Goal: Task Accomplishment & Management: Complete application form

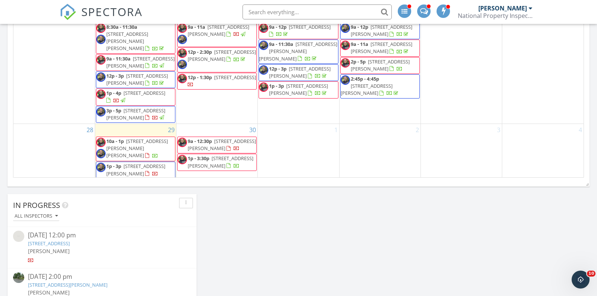
scroll to position [661, 0]
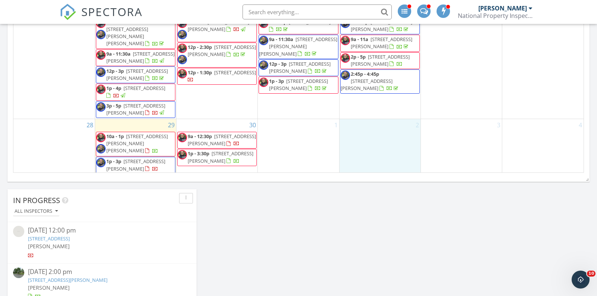
click at [383, 132] on div "2" at bounding box center [379, 155] width 81 height 73
click at [374, 98] on link "Inspection" at bounding box center [379, 102] width 38 height 12
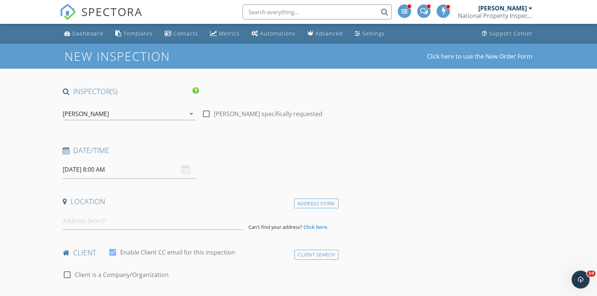
click at [120, 117] on div "[PERSON_NAME]" at bounding box center [124, 114] width 123 height 12
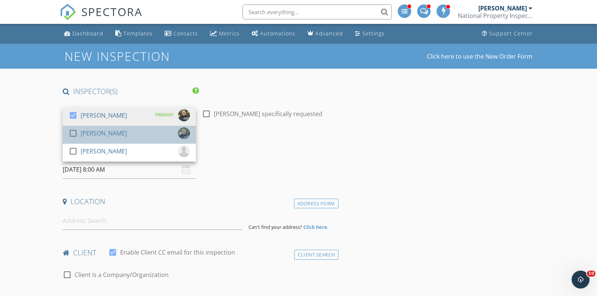
click at [102, 129] on div "[PERSON_NAME]" at bounding box center [104, 133] width 46 height 12
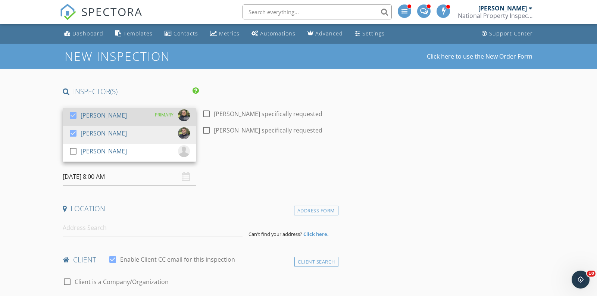
click at [97, 116] on div "[PERSON_NAME]" at bounding box center [104, 115] width 46 height 12
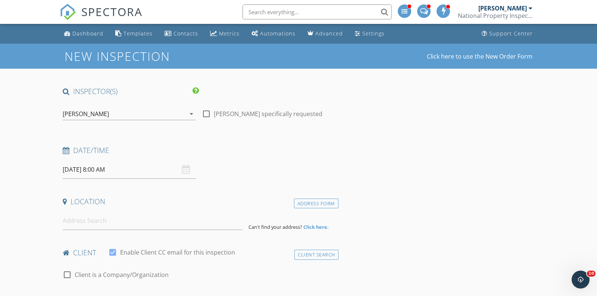
click at [115, 174] on input "10/02/2025 8:00 AM" at bounding box center [129, 169] width 133 height 18
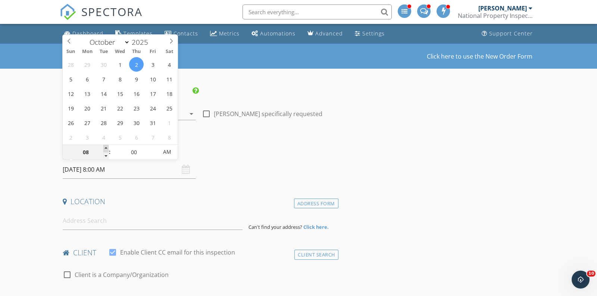
type input "09"
type input "10/02/2025 9:00 AM"
click at [106, 145] on span at bounding box center [105, 148] width 5 height 7
type input "10"
type input "10/02/2025 10:00 AM"
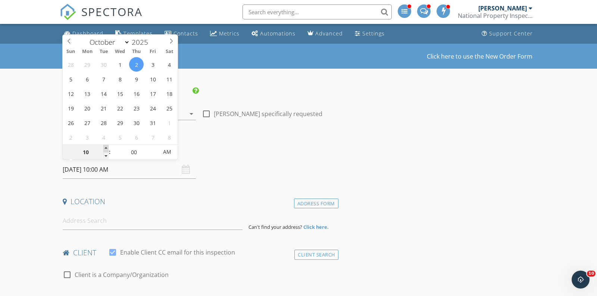
click at [106, 145] on span at bounding box center [105, 148] width 5 height 7
type input "11"
type input "10/02/2025 11:00 AM"
click at [106, 145] on span at bounding box center [105, 148] width 5 height 7
type input "12"
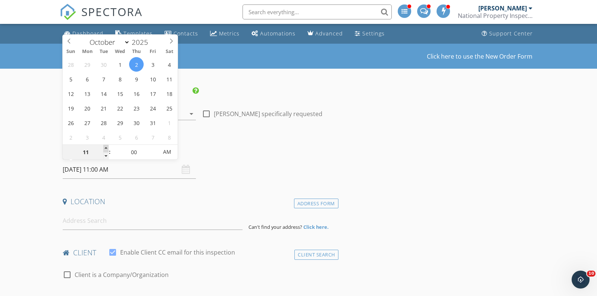
type input "10/02/2025 12:00 PM"
click at [106, 145] on span at bounding box center [105, 148] width 5 height 7
type input "01"
type input "10/02/2025 1:00 PM"
click at [106, 145] on span at bounding box center [105, 148] width 5 height 7
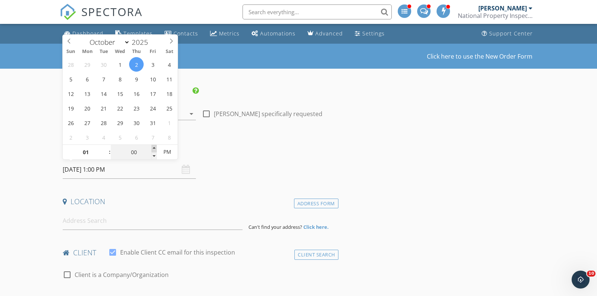
type input "05"
type input "10/02/2025 1:05 PM"
click at [154, 147] on span at bounding box center [153, 148] width 5 height 7
type input "10"
type input "10/02/2025 1:10 PM"
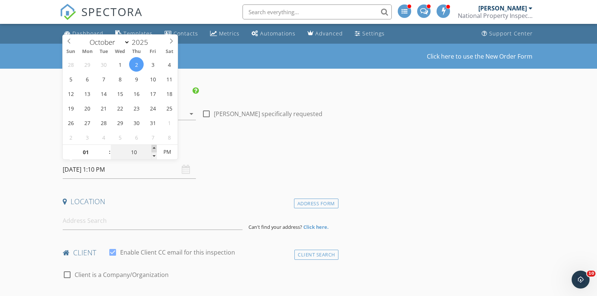
click at [154, 147] on span at bounding box center [153, 148] width 5 height 7
type input "15"
type input "10/02/2025 1:15 PM"
click at [154, 147] on span at bounding box center [153, 148] width 5 height 7
type input "20"
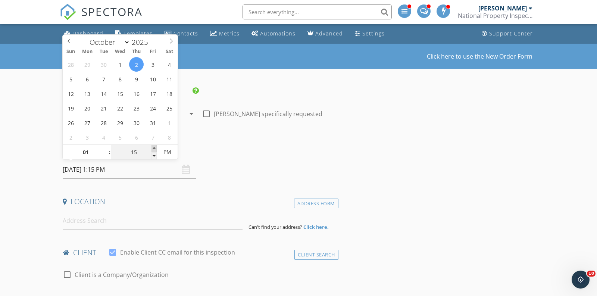
type input "10/02/2025 1:20 PM"
click at [154, 147] on span at bounding box center [153, 148] width 5 height 7
type input "25"
type input "10/02/2025 1:25 PM"
click at [154, 147] on span at bounding box center [153, 148] width 5 height 7
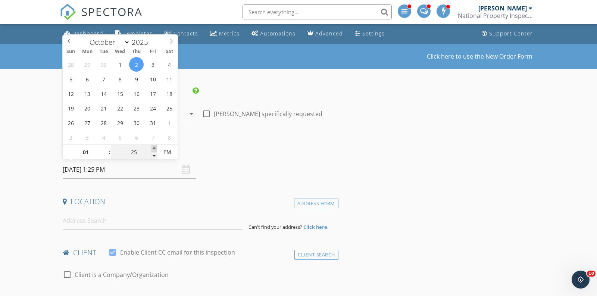
type input "30"
type input "10/02/2025 1:30 PM"
click at [154, 147] on span at bounding box center [153, 148] width 5 height 7
click at [87, 223] on input at bounding box center [153, 221] width 180 height 18
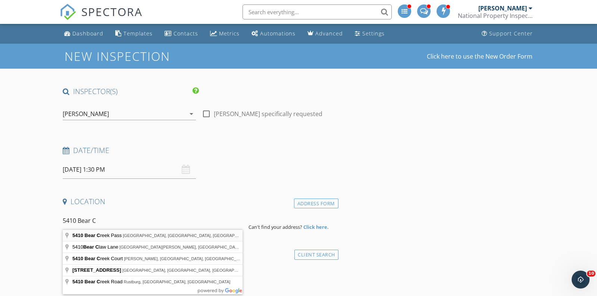
type input "5410 Bear Creek Pass, Auburn, IN, USA"
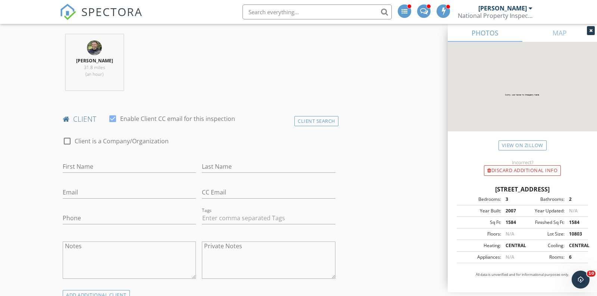
scroll to position [288, 0]
click at [87, 164] on input "First Name" at bounding box center [129, 164] width 133 height 12
type input "Stephanie"
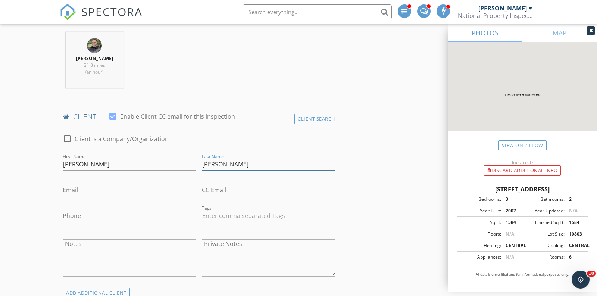
type input "Ellinger"
click at [70, 181] on div "Email" at bounding box center [129, 191] width 133 height 24
click at [69, 187] on input "Email" at bounding box center [129, 190] width 133 height 12
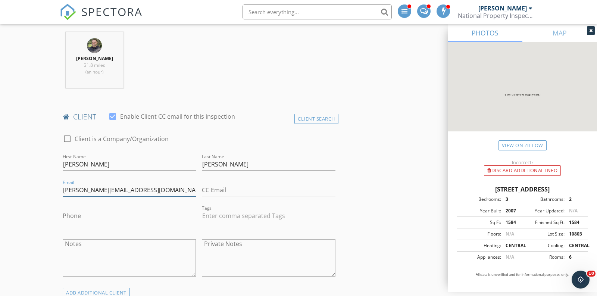
type input "ellinger.steph@gmail.com"
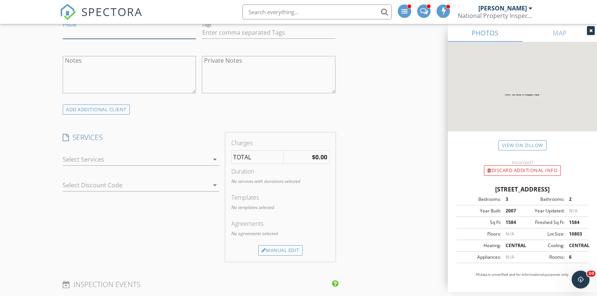
scroll to position [472, 0]
click at [76, 168] on div at bounding box center [141, 170] width 157 height 4
click at [76, 154] on div at bounding box center [136, 159] width 146 height 12
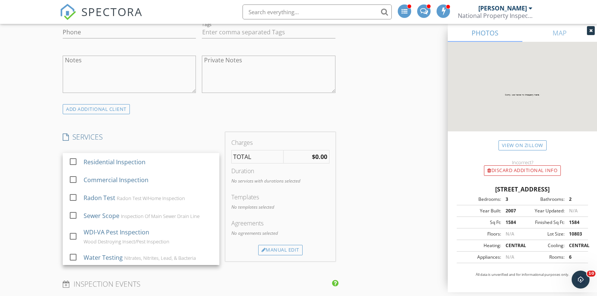
click at [76, 155] on div at bounding box center [73, 161] width 13 height 13
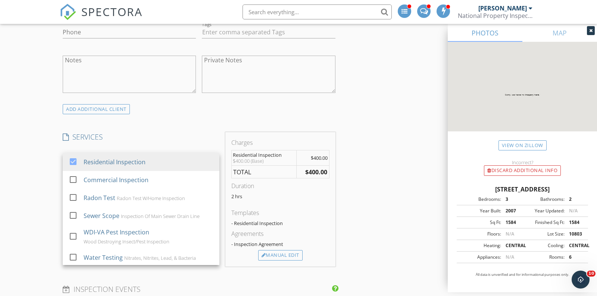
click at [33, 173] on div "New Inspection Click here to use the New Order Form INSPECTOR(S) check_box_outl…" at bounding box center [298, 287] width 597 height 1430
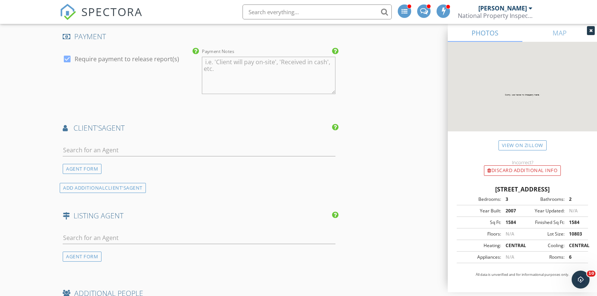
scroll to position [784, 0]
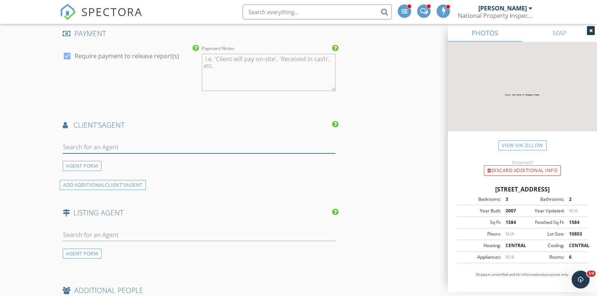
click at [98, 141] on input "text" at bounding box center [199, 147] width 273 height 12
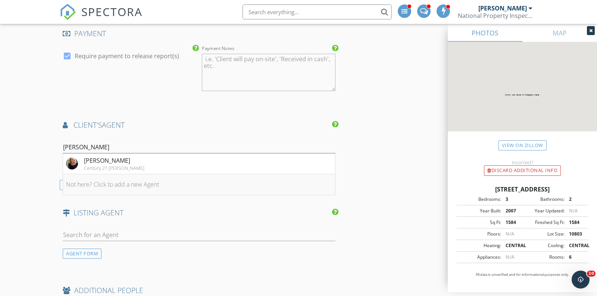
type input "debbi"
click at [98, 179] on li "Not here? Click to add a new Agent" at bounding box center [199, 184] width 272 height 21
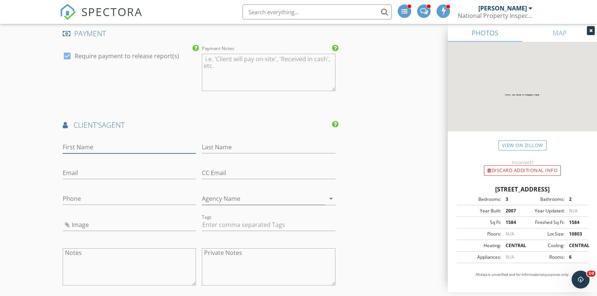
click at [89, 148] on input "First Name" at bounding box center [129, 147] width 133 height 12
type input "Debbie"
type input "Taylor"
click at [222, 199] on input "Agency Name" at bounding box center [263, 198] width 123 height 12
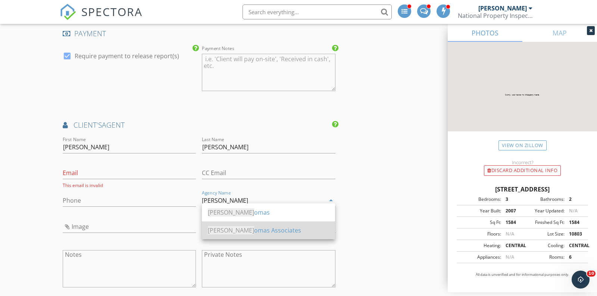
click at [241, 231] on div "Mike Th omas Associates" at bounding box center [268, 230] width 121 height 9
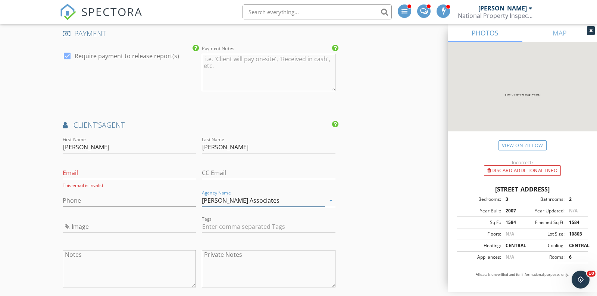
type input "Mike Thomas Associates"
click at [113, 169] on input "Email" at bounding box center [129, 173] width 133 height 12
paste input "debbytay@gmail.com"
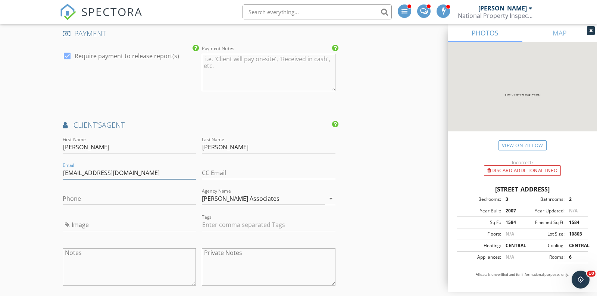
type input "debbytay@gmail.com"
click at [90, 147] on input "Debbie" at bounding box center [129, 147] width 133 height 12
type input "Debby"
click at [116, 192] on input "Phone" at bounding box center [129, 198] width 133 height 12
paste input "260-316-2267"
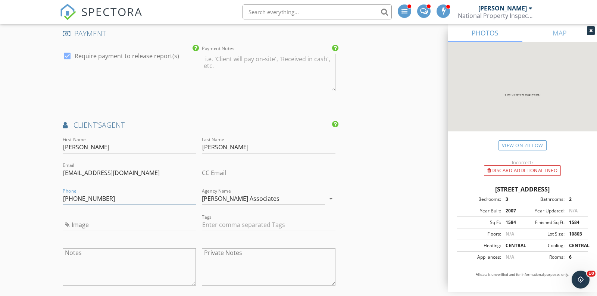
type input "260-316-2267"
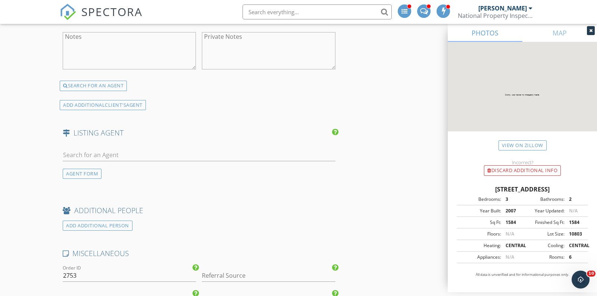
scroll to position [1003, 0]
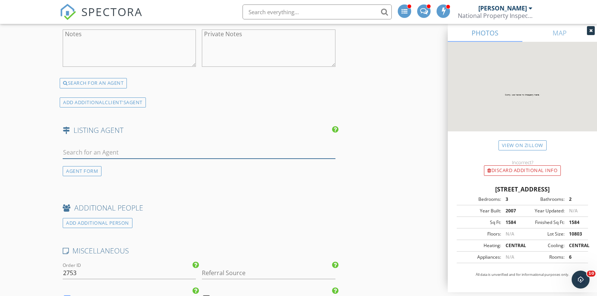
click at [137, 150] on input "text" at bounding box center [199, 152] width 273 height 12
type input "mary ann"
click at [136, 170] on div "Northeastern Group Realty" at bounding box center [113, 173] width 59 height 6
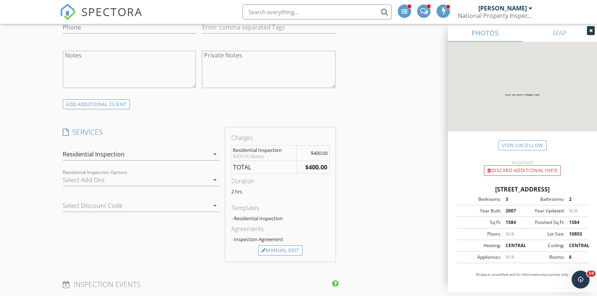
scroll to position [476, 0]
click at [264, 248] on div at bounding box center [264, 250] width 4 height 5
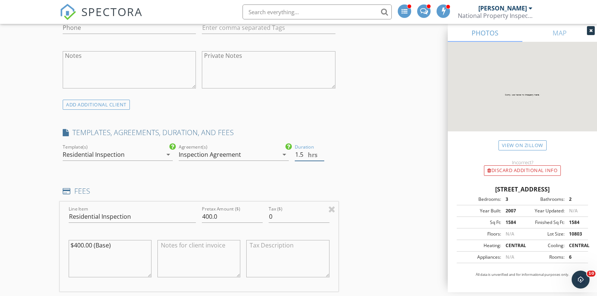
click at [322, 152] on input "1.5" at bounding box center [309, 154] width 29 height 12
click at [322, 148] on input "2" at bounding box center [309, 154] width 29 height 12
type input "2.5"
click at [322, 148] on input "2.5" at bounding box center [309, 154] width 29 height 12
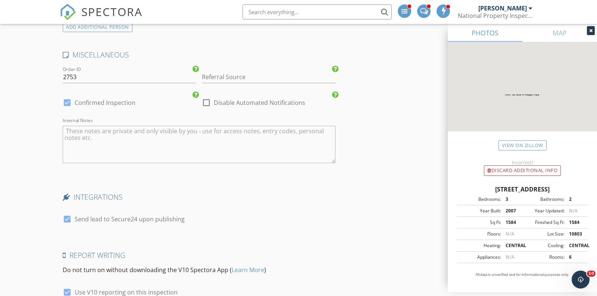
scroll to position [1535, 0]
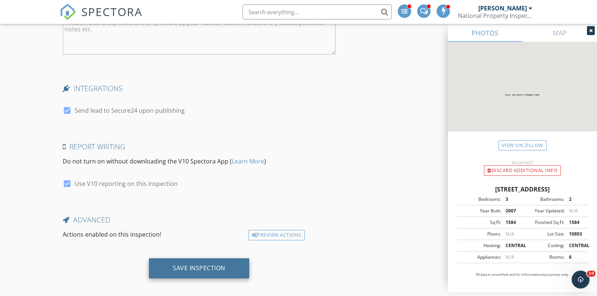
click at [217, 264] on div "Save Inspection" at bounding box center [199, 267] width 53 height 7
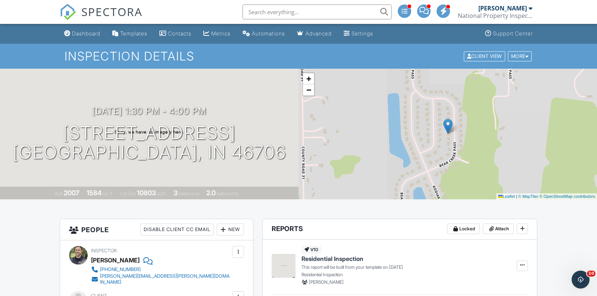
click at [81, 9] on div "SPECTORA" at bounding box center [101, 12] width 83 height 24
click at [82, 34] on div "Dashboard" at bounding box center [86, 33] width 28 height 6
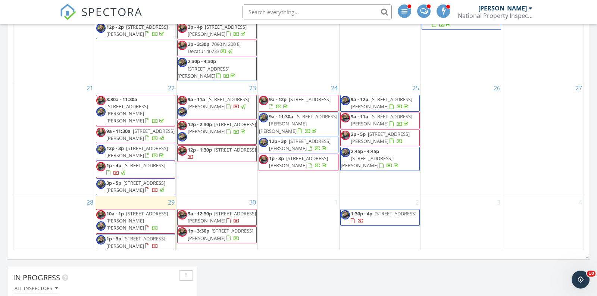
scroll to position [585, 0]
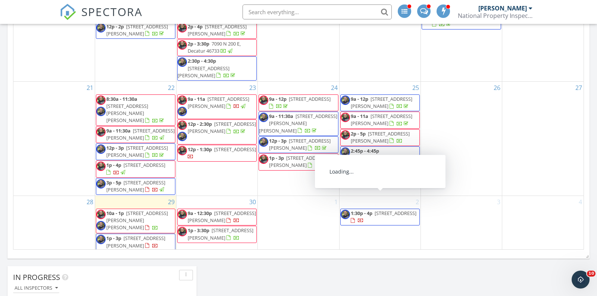
click at [370, 223] on div "2 1:30p - 4p 5410 Bear Creek Pass, Auburn 46706" at bounding box center [379, 232] width 81 height 73
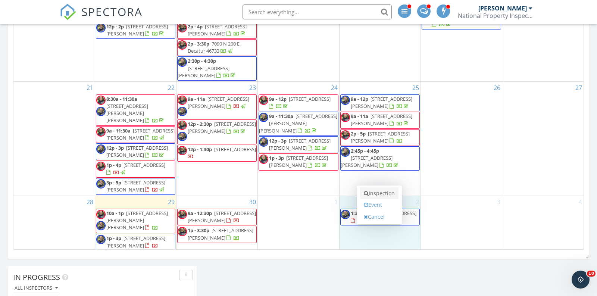
click at [369, 192] on link "Inspection" at bounding box center [379, 193] width 38 height 12
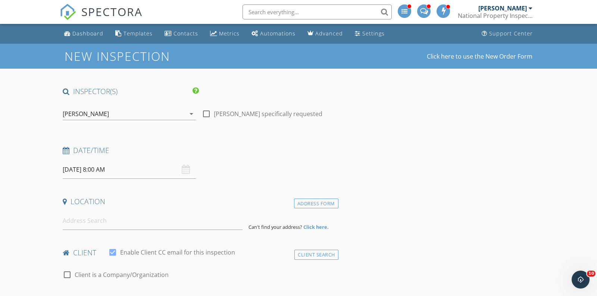
click at [105, 116] on div "[PERSON_NAME]" at bounding box center [124, 114] width 123 height 12
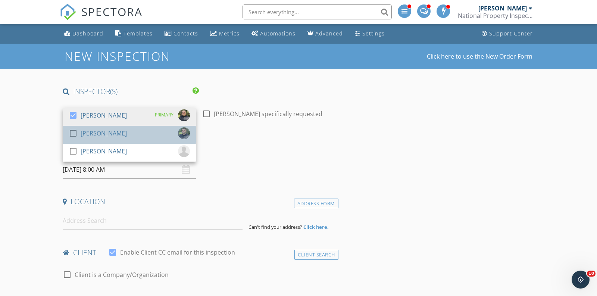
click at [100, 131] on div "[PERSON_NAME]" at bounding box center [104, 133] width 46 height 12
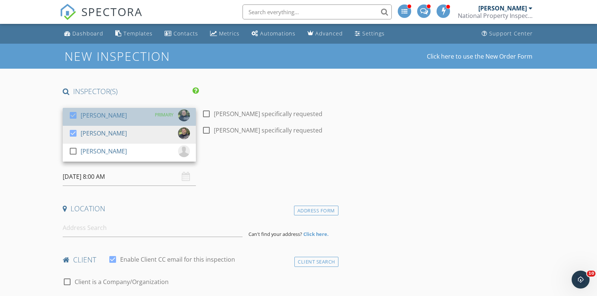
click at [95, 120] on div "[PERSON_NAME]" at bounding box center [104, 115] width 46 height 12
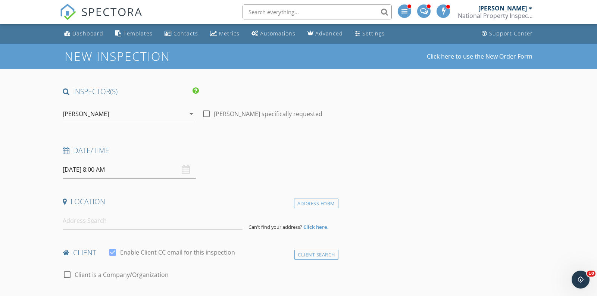
click at [108, 167] on input "10/02/2025 8:00 AM" at bounding box center [129, 169] width 133 height 18
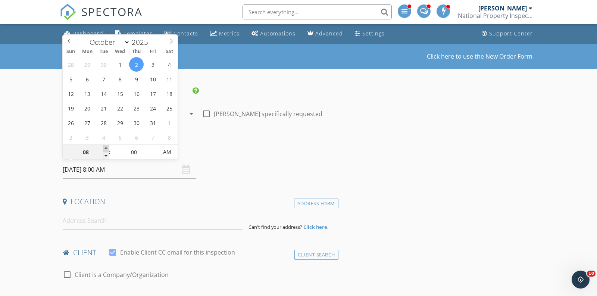
type input "09"
type input "10/02/2025 9:00 AM"
click at [106, 148] on span at bounding box center [105, 148] width 5 height 7
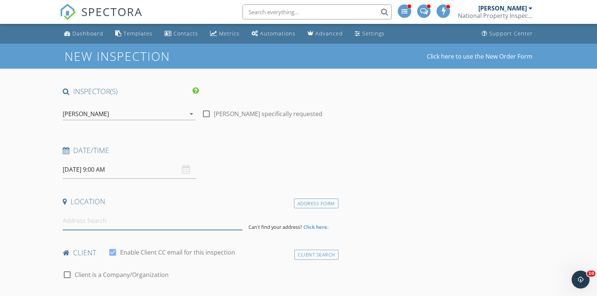
click at [94, 216] on input at bounding box center [153, 221] width 180 height 18
click at [108, 174] on input "10/02/2025 9:00 AM" at bounding box center [129, 169] width 133 height 18
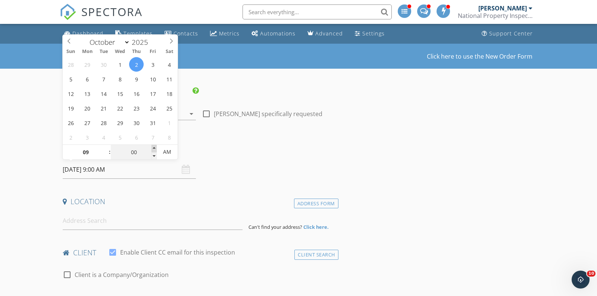
type input "05"
type input "10/02/2025 9:05 AM"
click at [154, 147] on span at bounding box center [153, 148] width 5 height 7
type input "10"
type input "10/02/2025 9:10 AM"
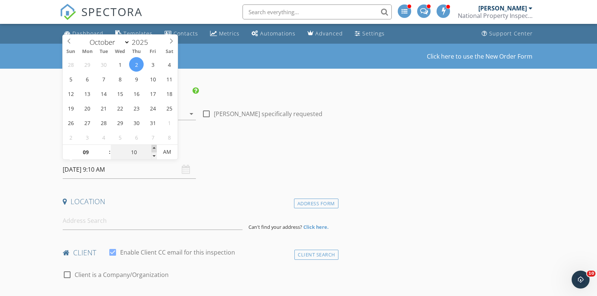
click at [154, 147] on span at bounding box center [153, 148] width 5 height 7
type input "15"
type input "10/02/2025 9:15 AM"
click at [154, 147] on span at bounding box center [153, 148] width 5 height 7
type input "20"
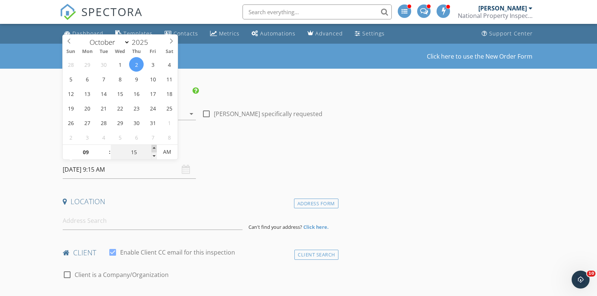
type input "10/02/2025 9:20 AM"
click at [154, 147] on span at bounding box center [153, 148] width 5 height 7
type input "25"
type input "10/02/2025 9:25 AM"
click at [154, 147] on span at bounding box center [153, 148] width 5 height 7
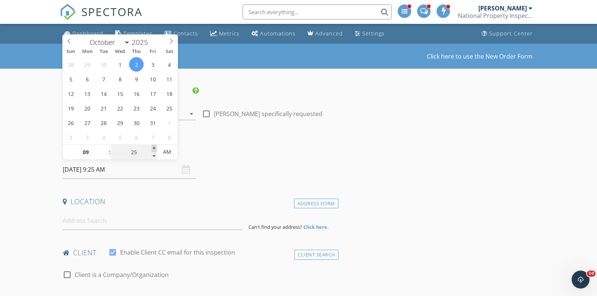
type input "30"
type input "10/02/2025 9:30 AM"
click at [154, 147] on span at bounding box center [153, 148] width 5 height 7
click at [124, 218] on input at bounding box center [153, 221] width 180 height 18
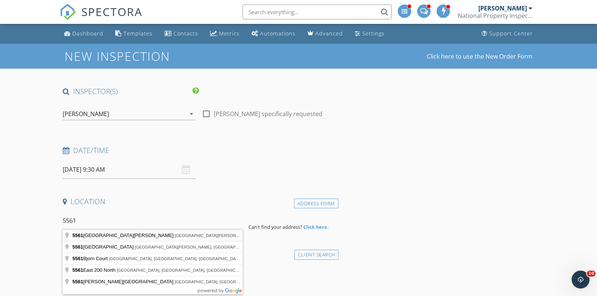
type input "5561 South Wayne Avenue, Fort Wayne, IN, USA"
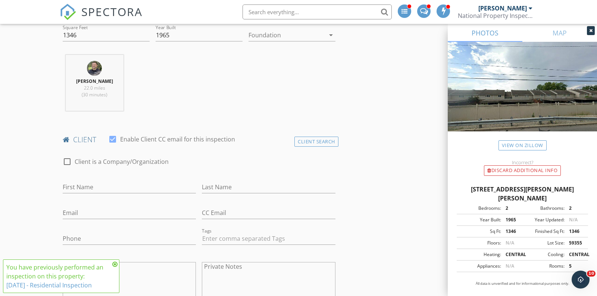
scroll to position [271, 0]
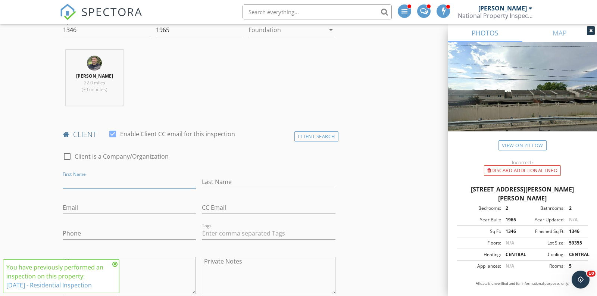
click at [73, 182] on input "First Name" at bounding box center [129, 182] width 133 height 12
type input "Morgan"
type input "Mcdirmit"
click at [69, 202] on input "Email" at bounding box center [129, 207] width 133 height 12
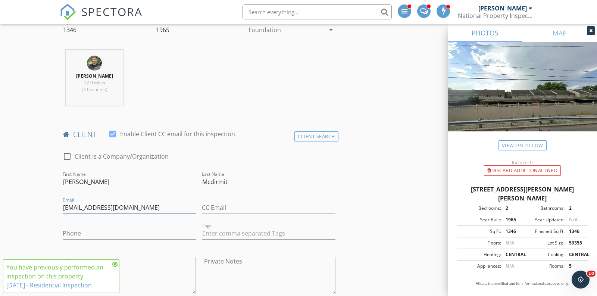
type input "[EMAIL_ADDRESS][DOMAIN_NAME]"
type input "[PHONE_NUMBER]"
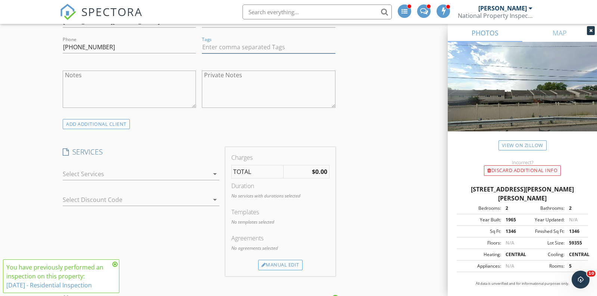
scroll to position [461, 0]
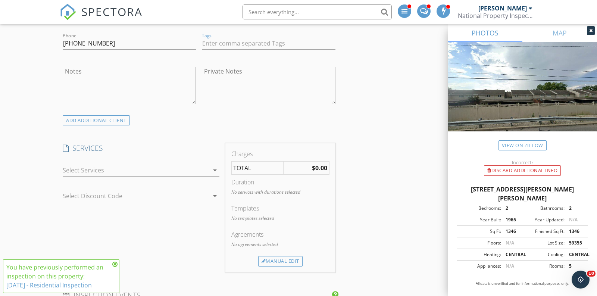
click at [71, 165] on div at bounding box center [136, 170] width 146 height 12
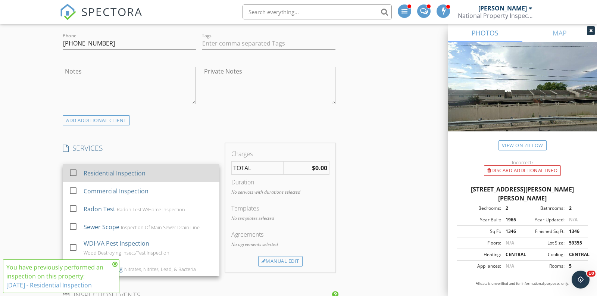
click at [76, 171] on div at bounding box center [73, 172] width 13 height 13
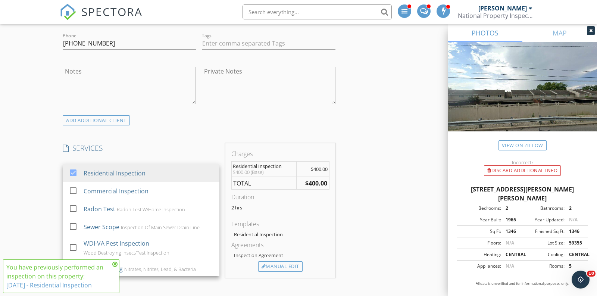
click at [57, 184] on div "New Inspection Click here to use the New Order Form INSPECTOR(S) check_box_outl…" at bounding box center [298, 298] width 597 height 1430
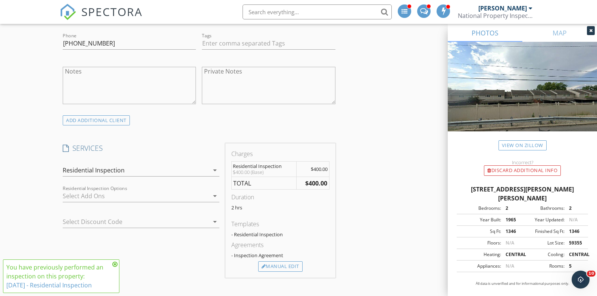
click at [92, 190] on div at bounding box center [136, 196] width 146 height 12
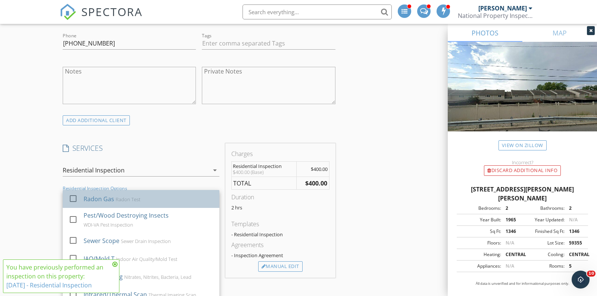
click at [91, 203] on div "Radon Gas Radon Test" at bounding box center [149, 198] width 130 height 15
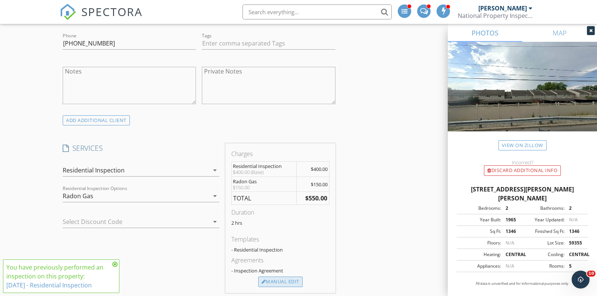
click at [266, 281] on div "Manual Edit" at bounding box center [280, 281] width 44 height 10
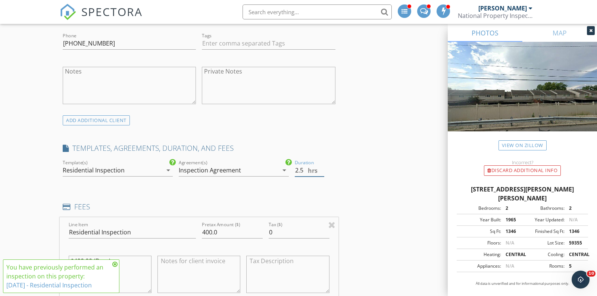
click at [323, 165] on input "2.5" at bounding box center [309, 170] width 29 height 12
click at [323, 165] on input "3" at bounding box center [309, 170] width 29 height 12
type input "2.5"
click at [322, 168] on input "2.5" at bounding box center [309, 170] width 29 height 12
click at [211, 232] on input "400.0" at bounding box center [232, 232] width 61 height 12
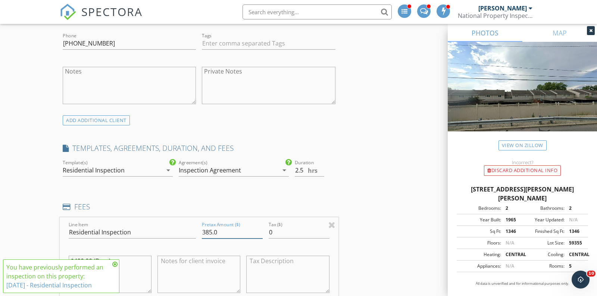
type input "385.0"
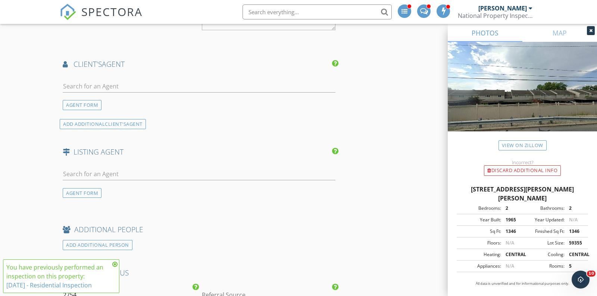
scroll to position [1039, 0]
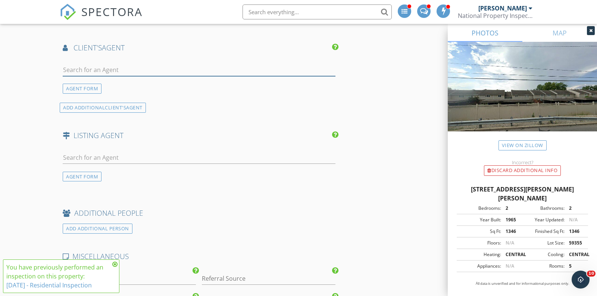
click at [119, 65] on input "text" at bounding box center [199, 70] width 273 height 12
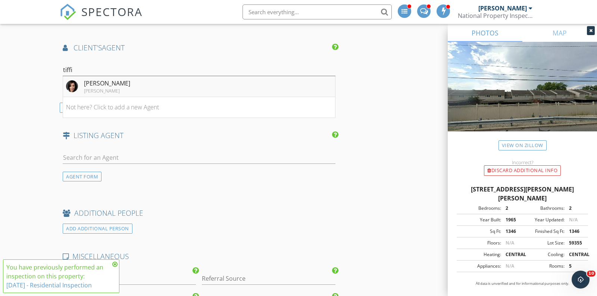
type input "tiffi"
click at [118, 84] on div "[PERSON_NAME]" at bounding box center [107, 83] width 46 height 9
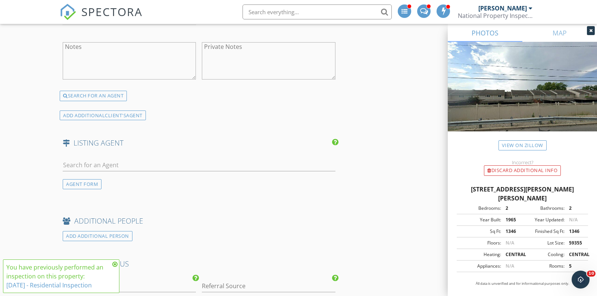
scroll to position [1205, 0]
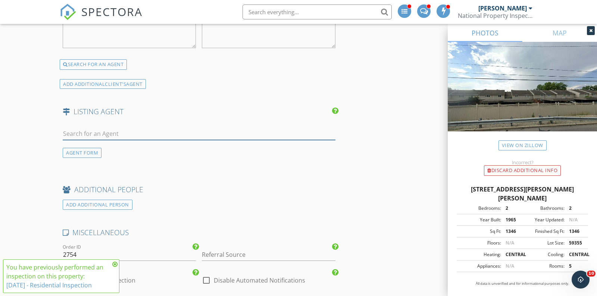
click at [118, 128] on input "text" at bounding box center [199, 134] width 273 height 12
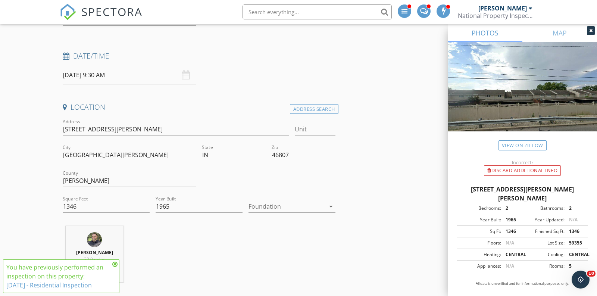
scroll to position [95, 0]
click at [316, 128] on input "Unit" at bounding box center [315, 129] width 40 height 12
type input "#"
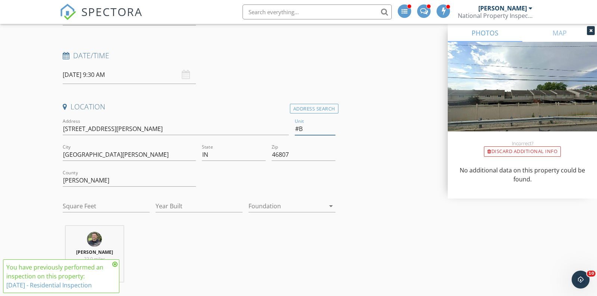
type input "#B"
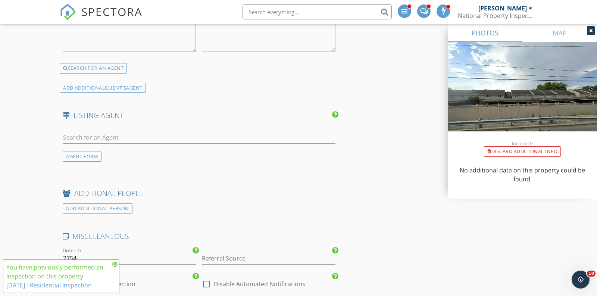
scroll to position [1217, 0]
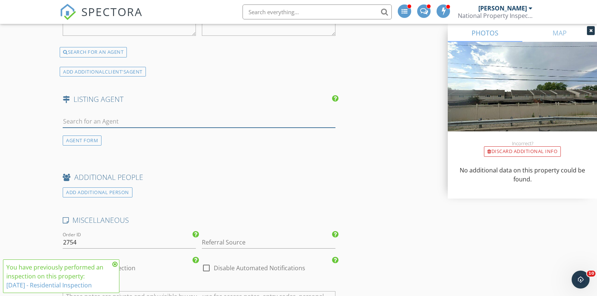
click at [126, 119] on input "text" at bounding box center [199, 121] width 273 height 12
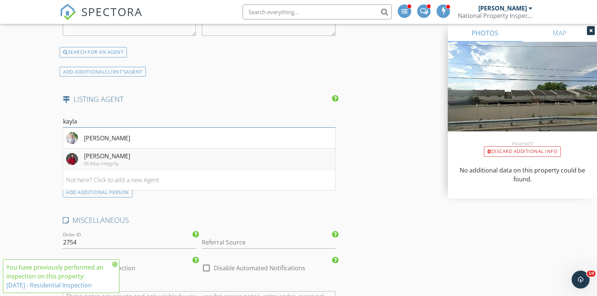
type input "kayla"
click at [127, 151] on li "Kayla Wigent RE/Max Integrity" at bounding box center [199, 158] width 272 height 21
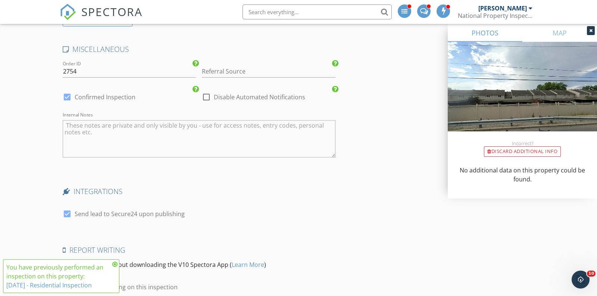
scroll to position [1527, 0]
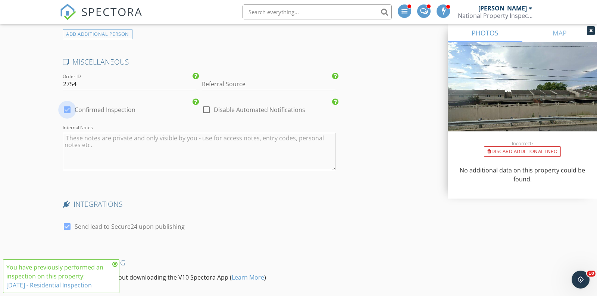
click at [68, 104] on div at bounding box center [67, 109] width 13 height 13
checkbox input "false"
checkbox input "true"
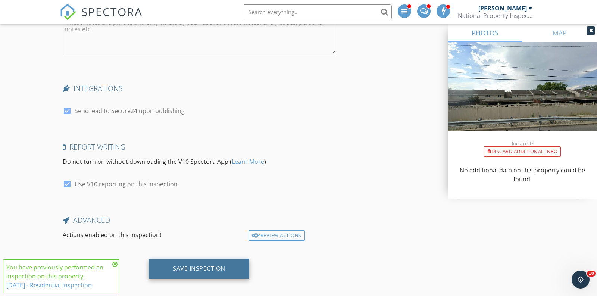
click at [205, 264] on div "Save Inspection" at bounding box center [199, 267] width 53 height 7
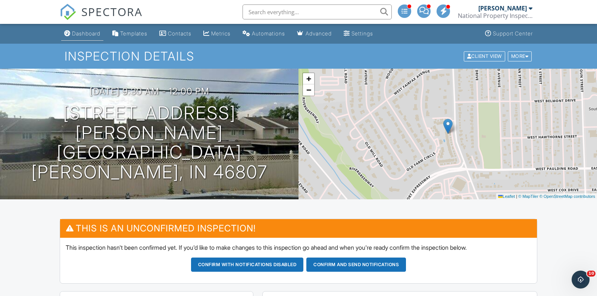
click at [84, 35] on div "Dashboard" at bounding box center [86, 33] width 28 height 6
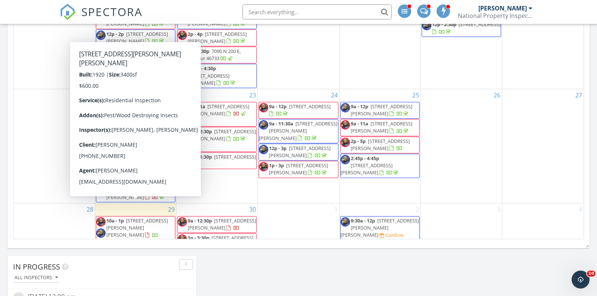
scroll to position [142, 0]
